Goal: Task Accomplishment & Management: Manage account settings

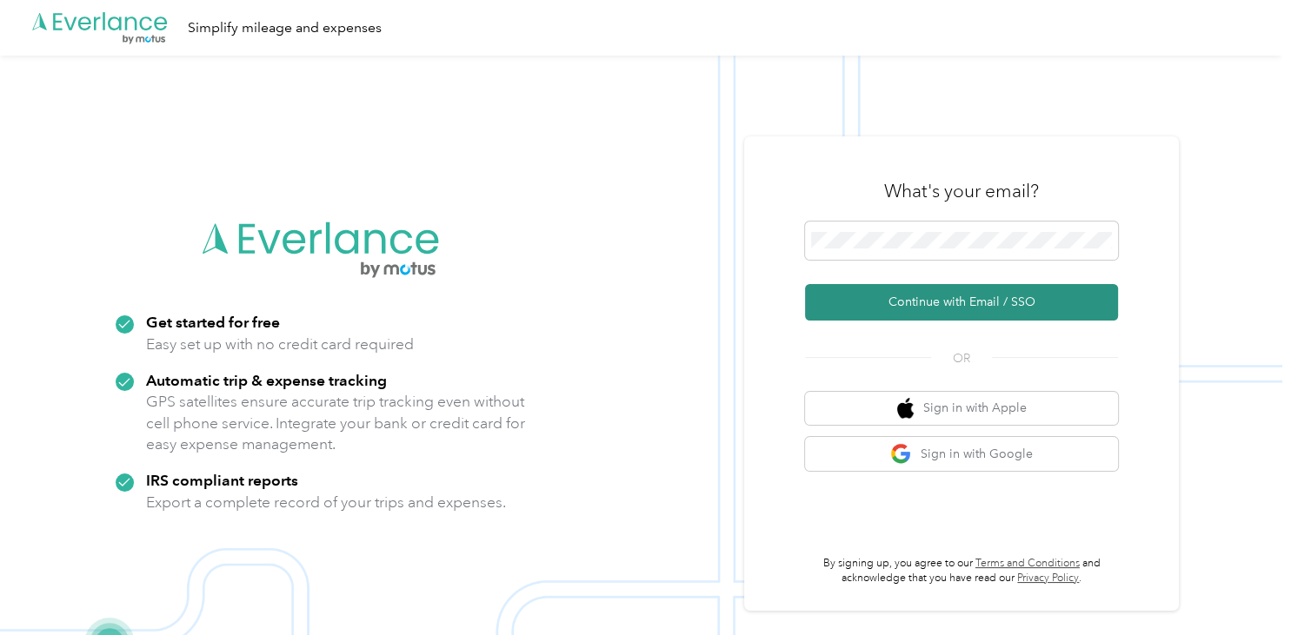
click at [937, 306] on button "Continue with Email / SSO" at bounding box center [961, 302] width 313 height 37
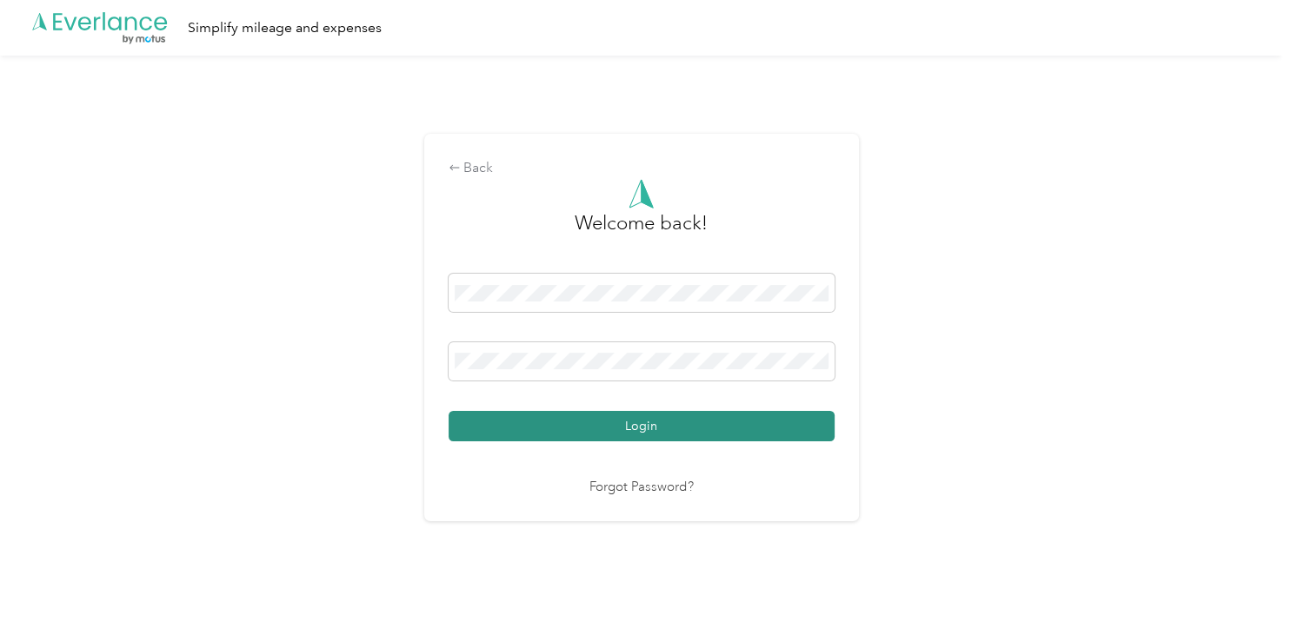
click at [654, 425] on button "Login" at bounding box center [641, 426] width 386 height 30
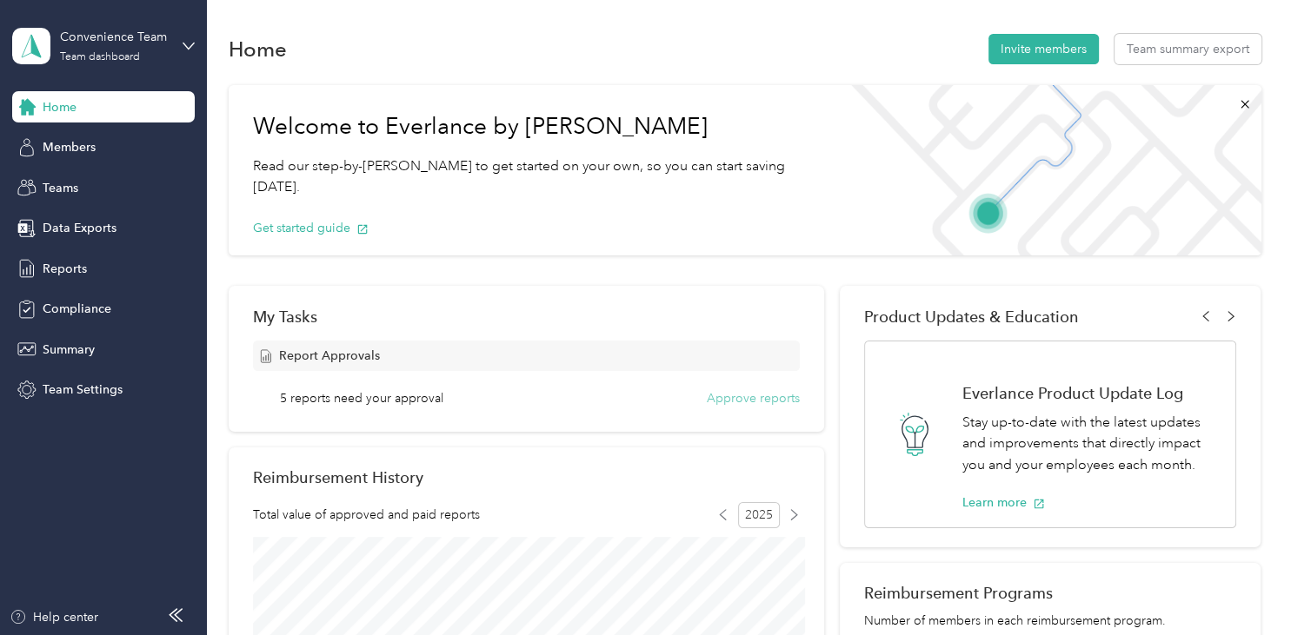
click at [756, 402] on button "Approve reports" at bounding box center [753, 398] width 93 height 18
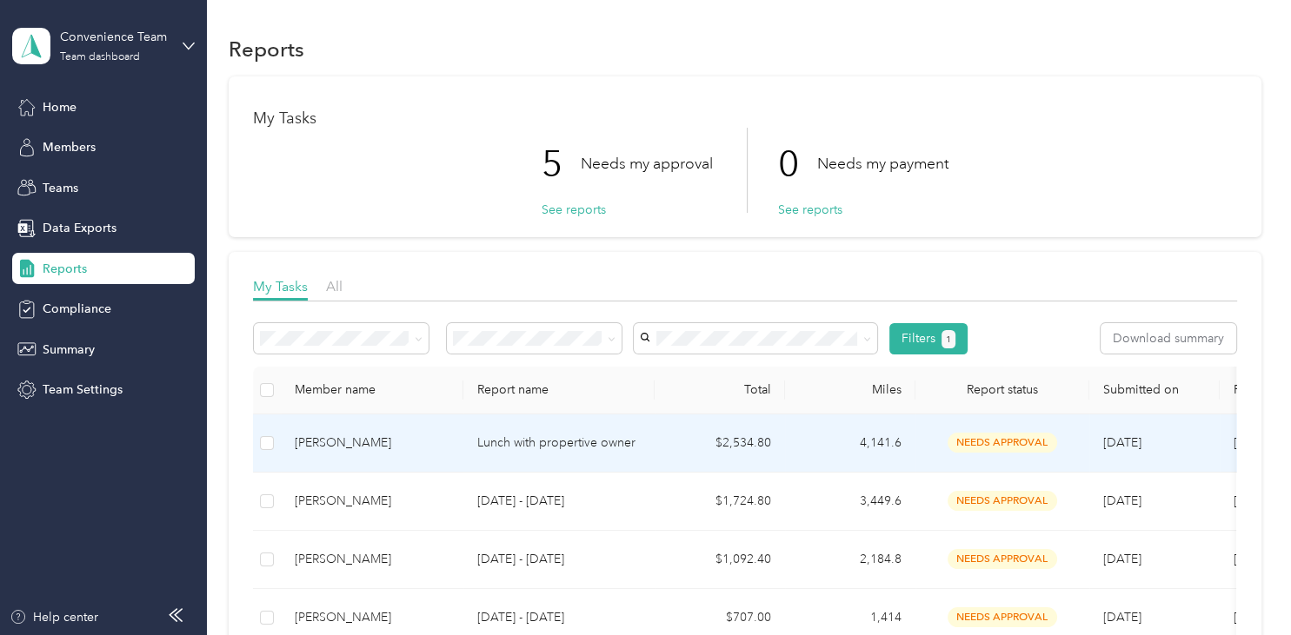
click at [521, 440] on p "Lunch with propertive owner" at bounding box center [558, 443] width 163 height 19
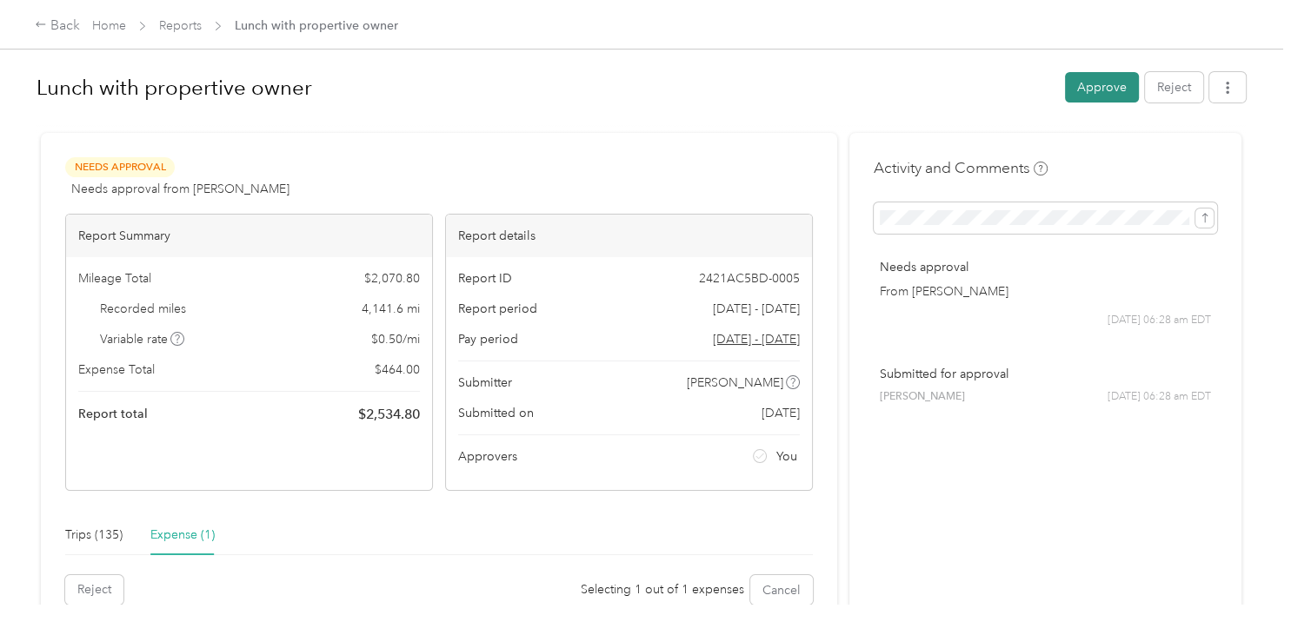
click at [1100, 94] on button "Approve" at bounding box center [1102, 87] width 74 height 30
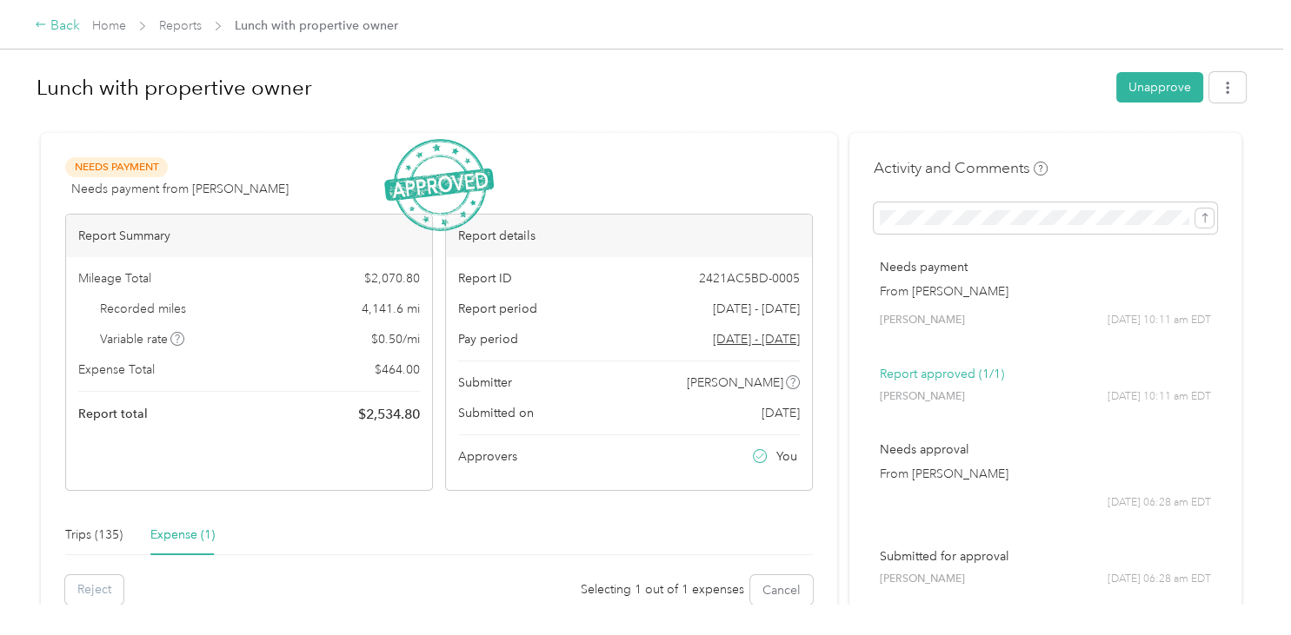
click at [41, 28] on icon at bounding box center [41, 24] width 12 height 12
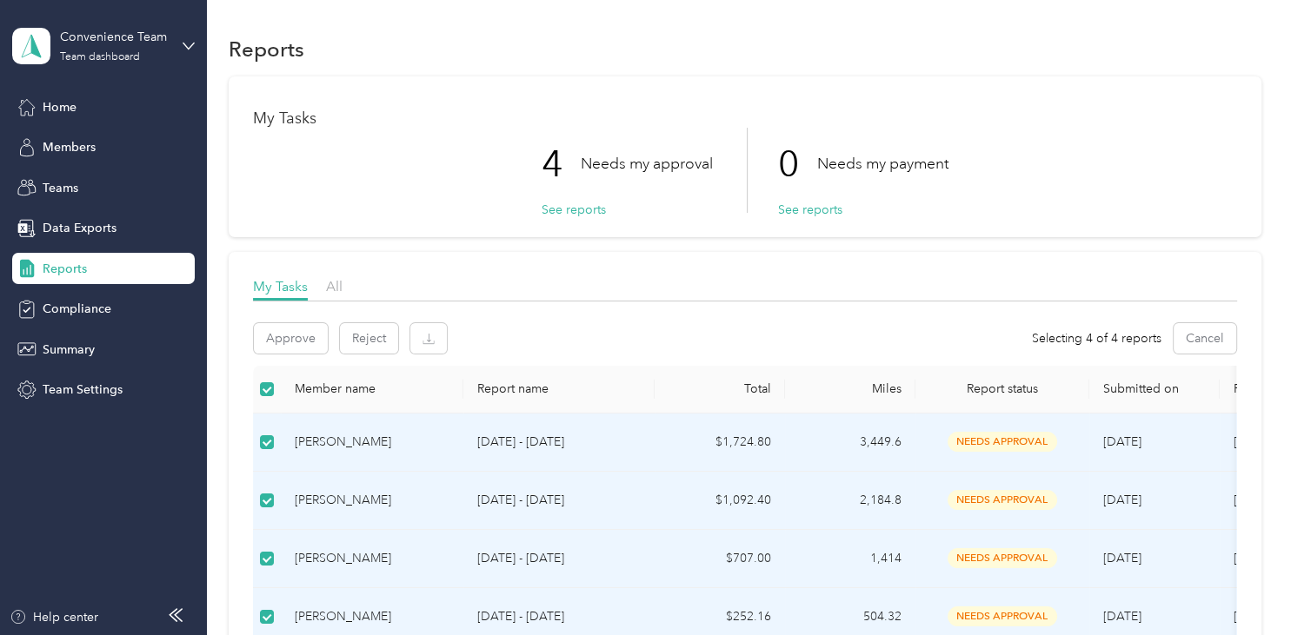
scroll to position [269, 0]
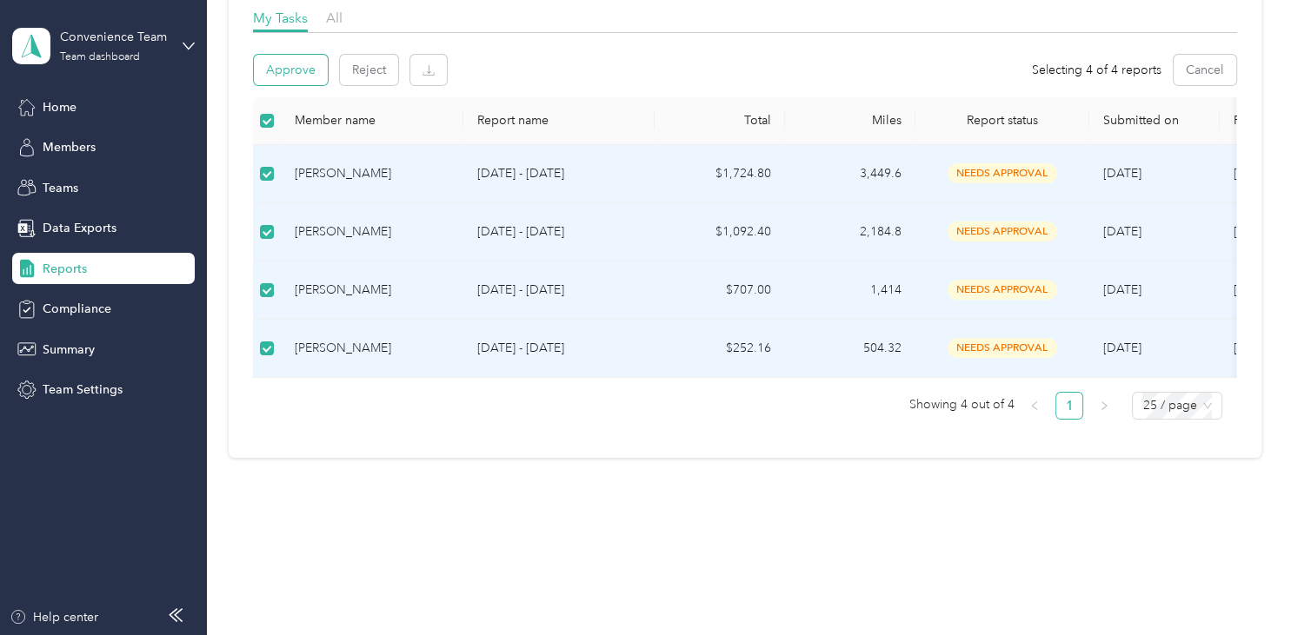
click at [277, 67] on button "Approve" at bounding box center [291, 70] width 74 height 30
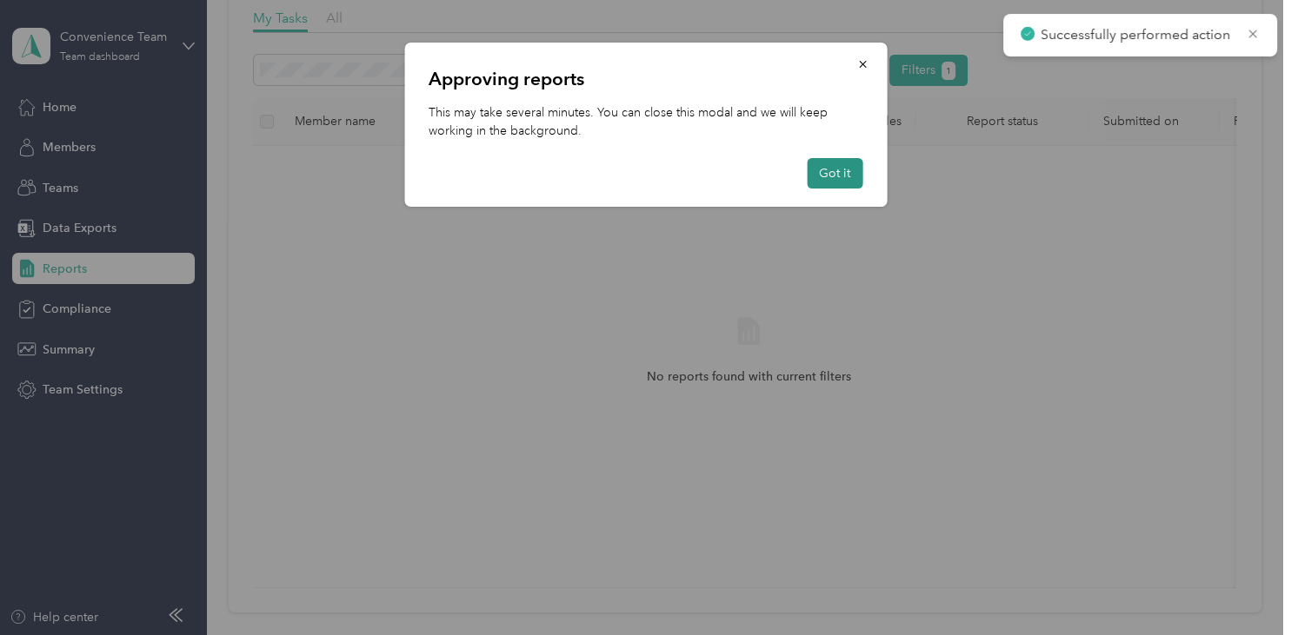
click at [833, 167] on button "Got it" at bounding box center [834, 173] width 56 height 30
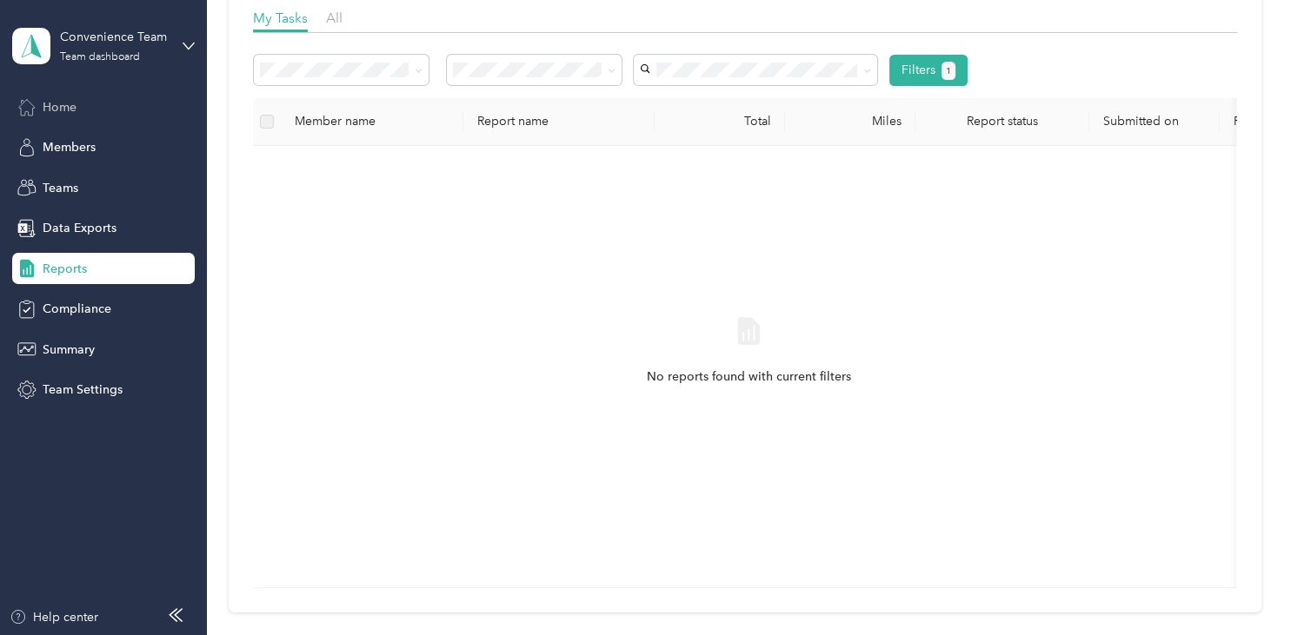
click at [71, 113] on span "Home" at bounding box center [60, 107] width 34 height 18
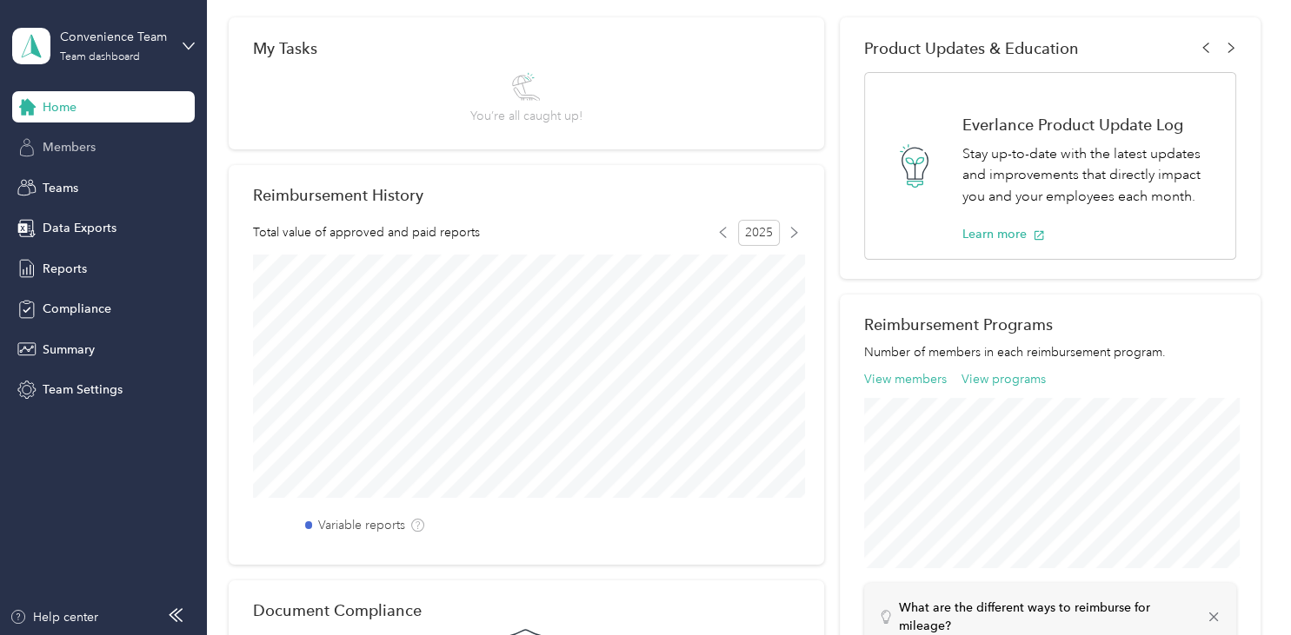
click at [67, 156] on span "Members" at bounding box center [69, 147] width 53 height 18
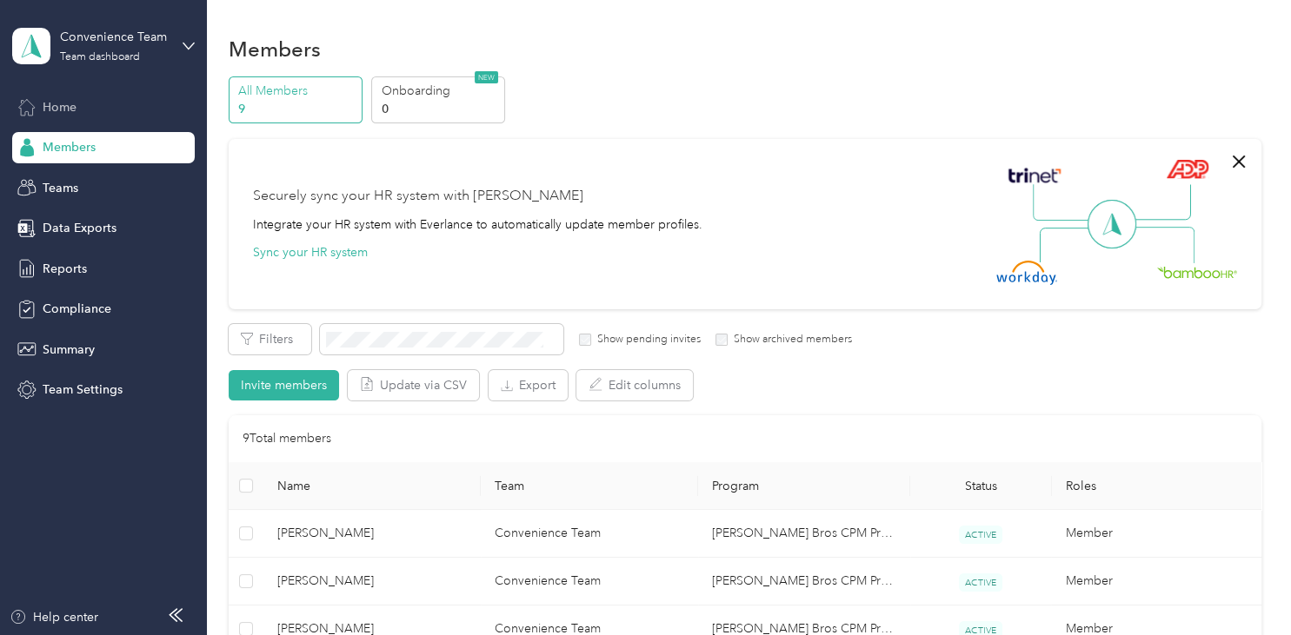
click at [71, 99] on span "Home" at bounding box center [60, 107] width 34 height 18
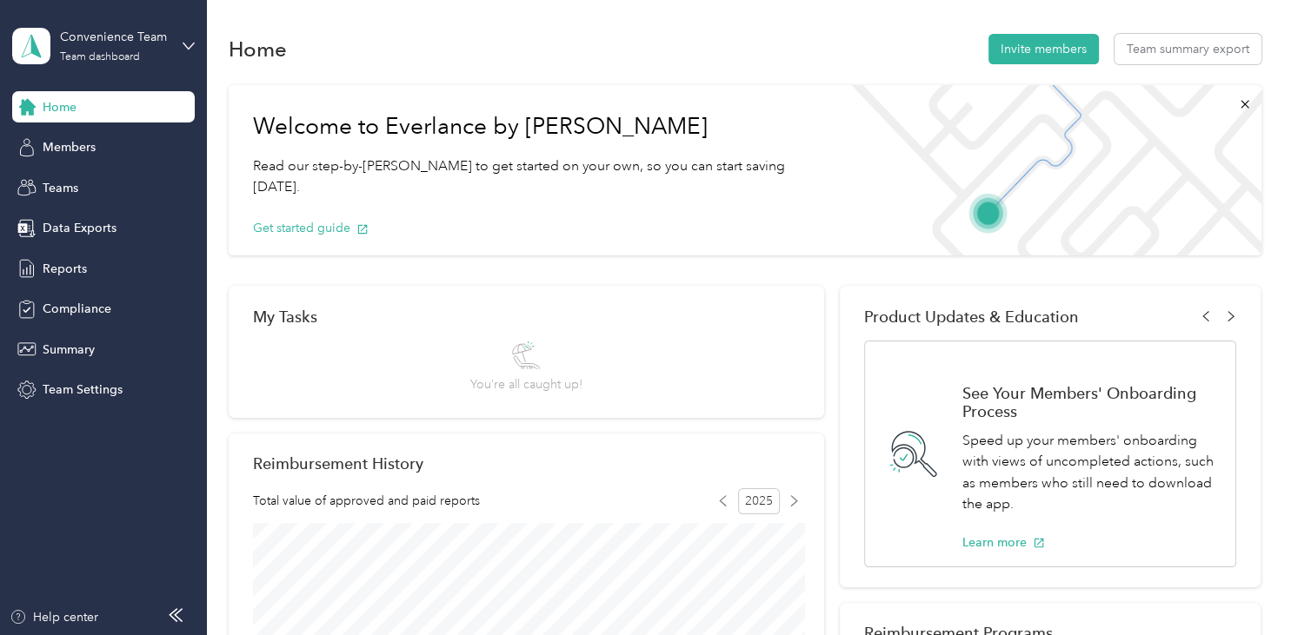
click at [176, 47] on div "Convenience Team Team dashboard" at bounding box center [103, 46] width 183 height 61
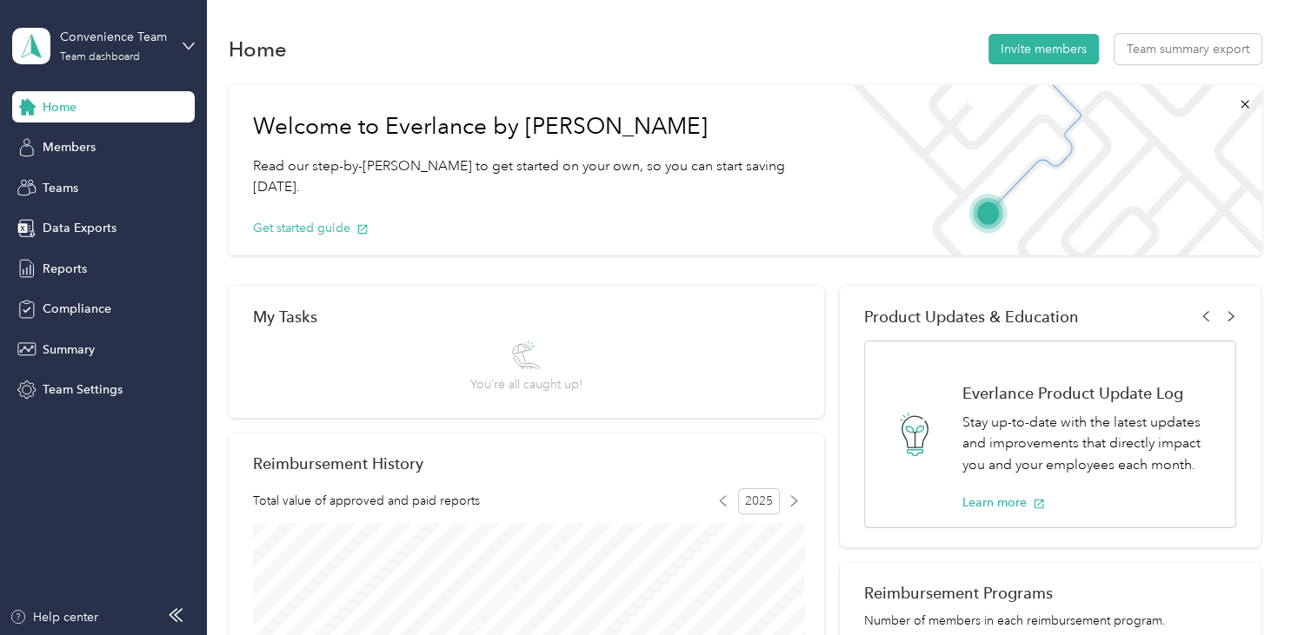
click at [58, 222] on div "Log out" at bounding box center [342, 222] width 636 height 30
